Goal: Task Accomplishment & Management: Manage account settings

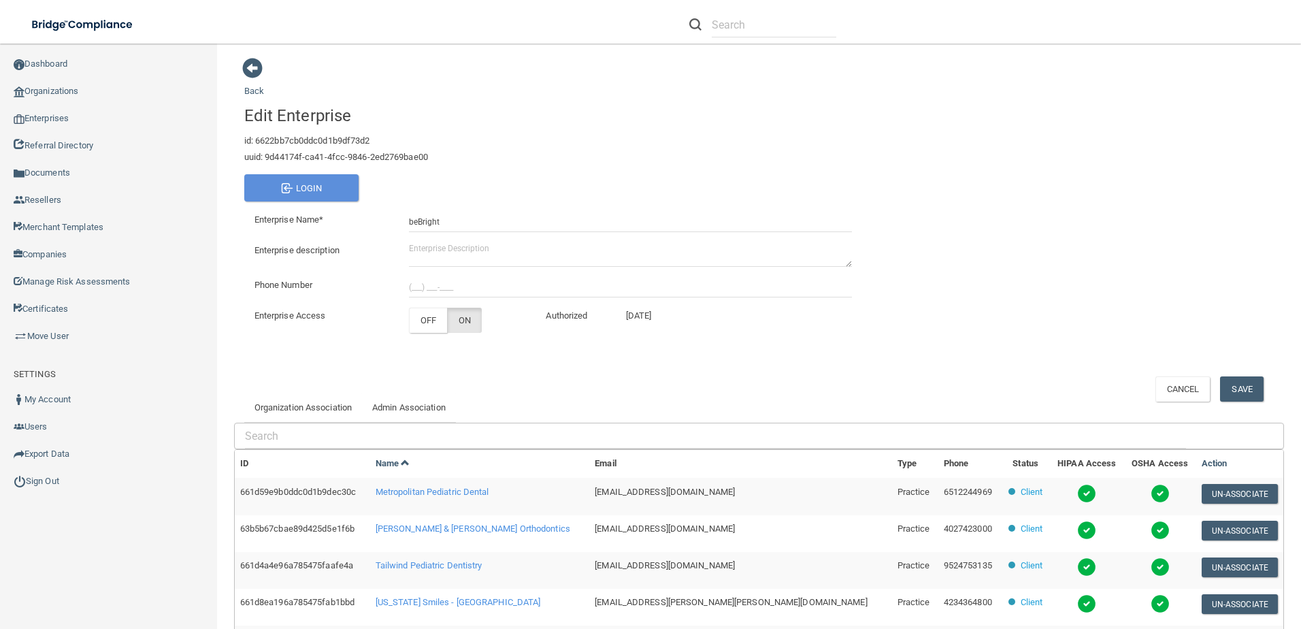
scroll to position [219, 0]
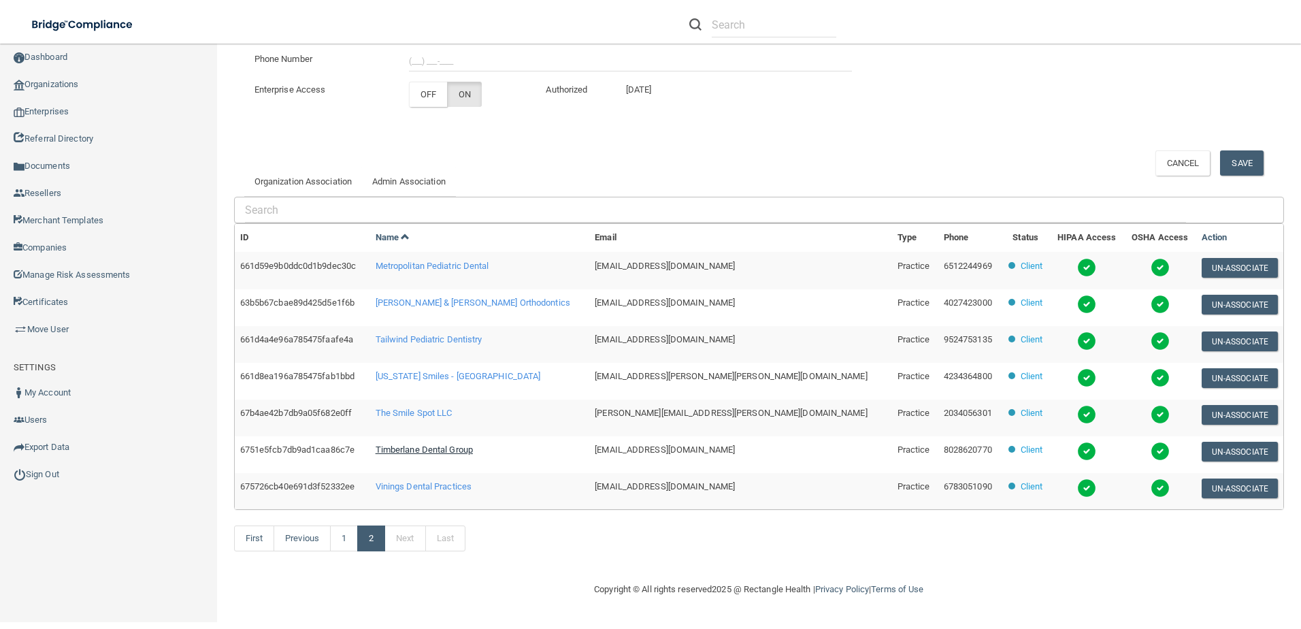
click at [473, 450] on span "Timberlane Dental Group" at bounding box center [424, 449] width 97 height 10
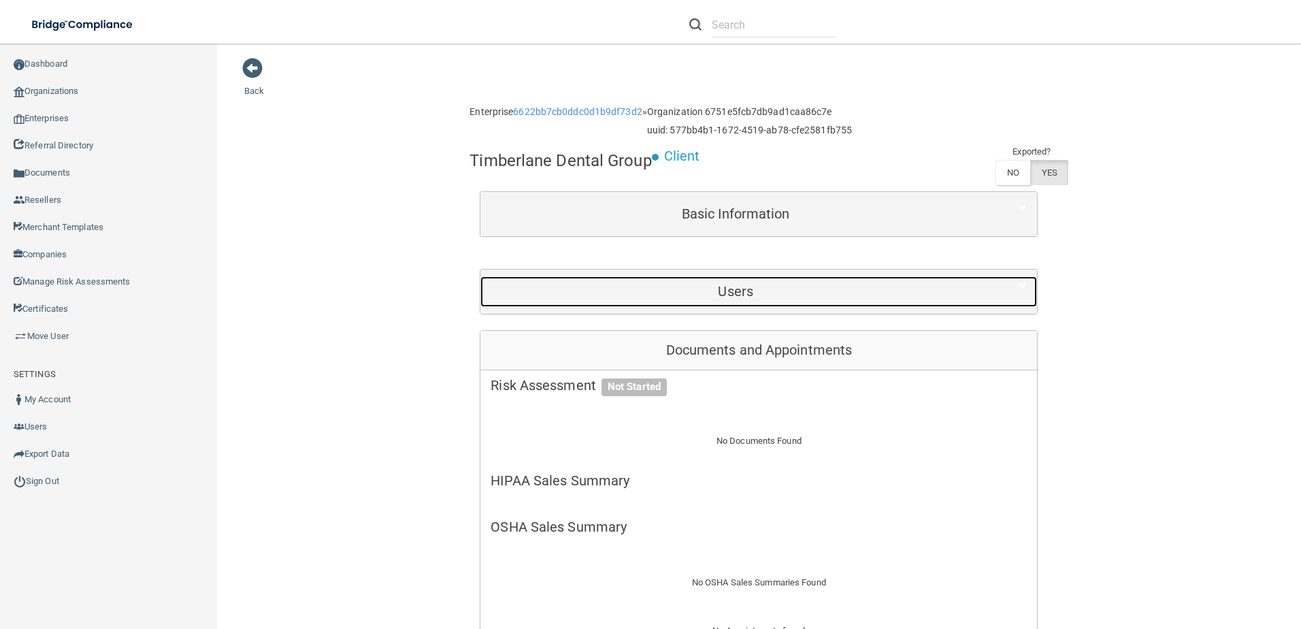
click at [697, 301] on div "Users" at bounding box center [735, 291] width 510 height 31
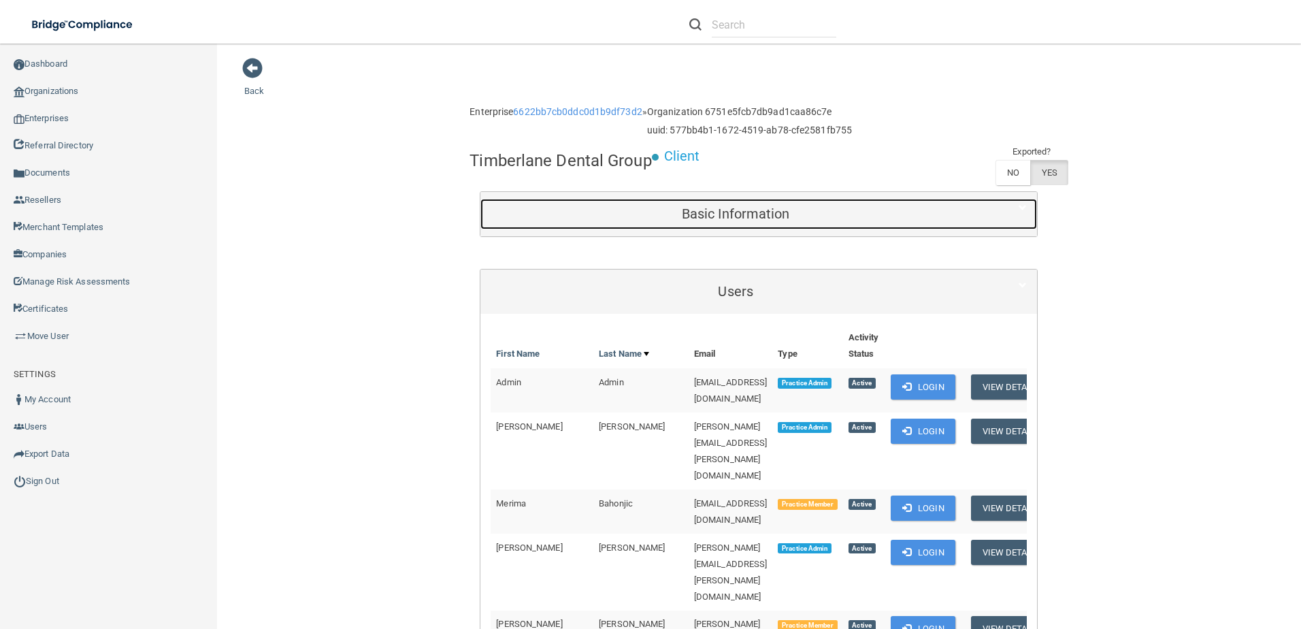
click at [780, 208] on h5 "Basic Information" at bounding box center [735, 213] width 490 height 15
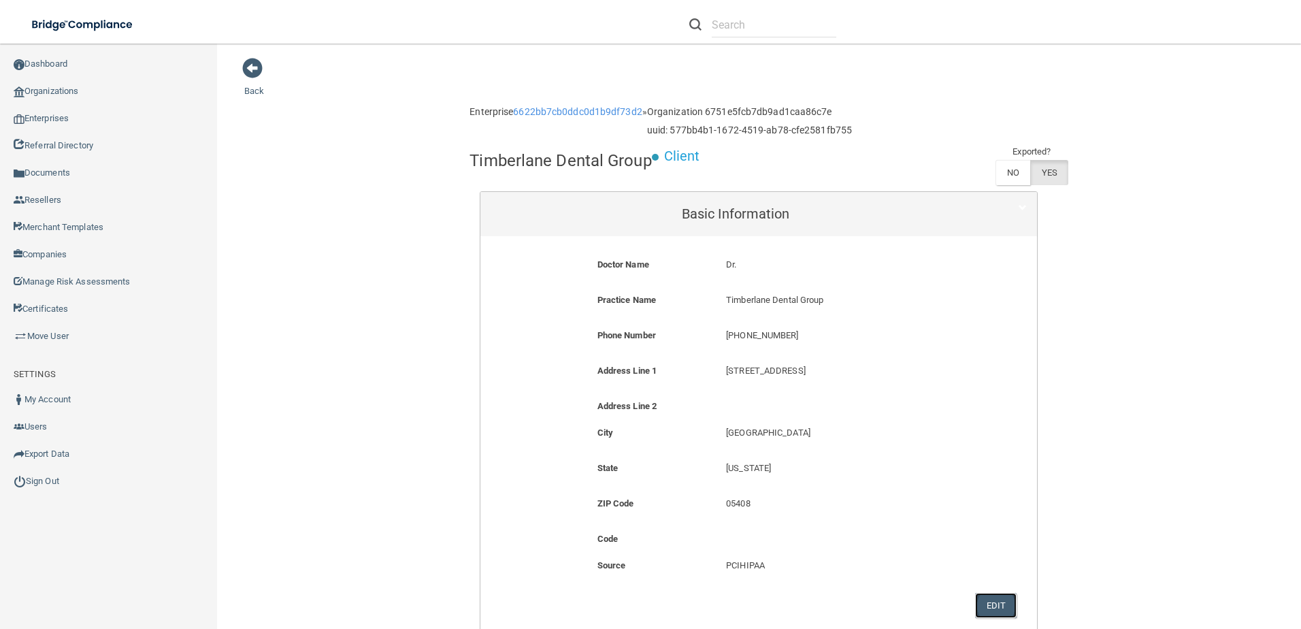
click at [986, 603] on button "Edit" at bounding box center [995, 605] width 41 height 25
select select "45"
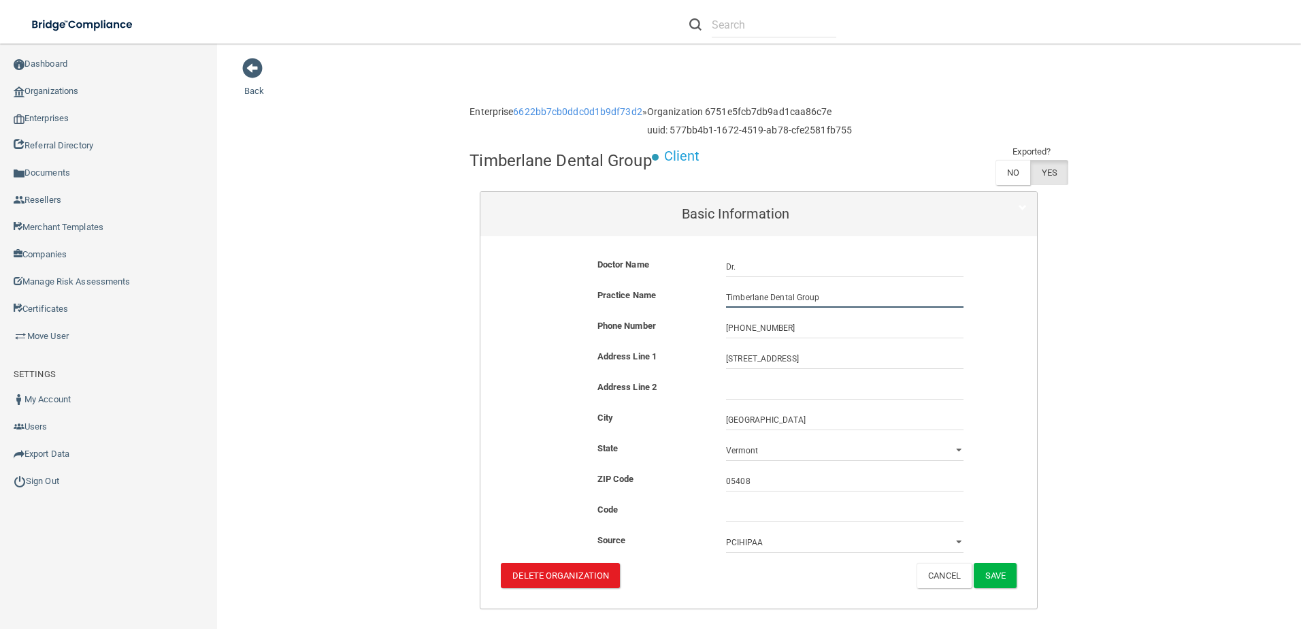
drag, startPoint x: 800, startPoint y: 288, endPoint x: 634, endPoint y: 288, distance: 166.0
click at [634, 288] on div "Practice Name Timberlane Dental Group Timberlane Dental Group" at bounding box center [758, 297] width 536 height 20
paste input "Associates"
type input "Timberlane Dental Associates"
click at [992, 569] on button "Save" at bounding box center [994, 575] width 43 height 25
